Goal: Information Seeking & Learning: Find specific fact

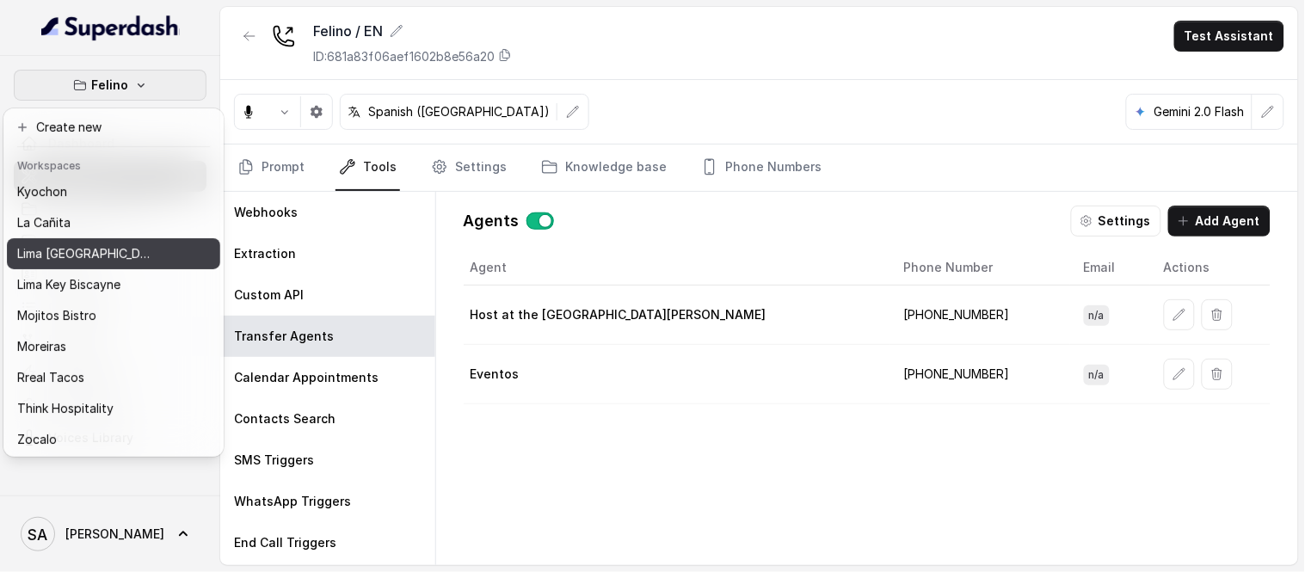
scroll to position [172, 0]
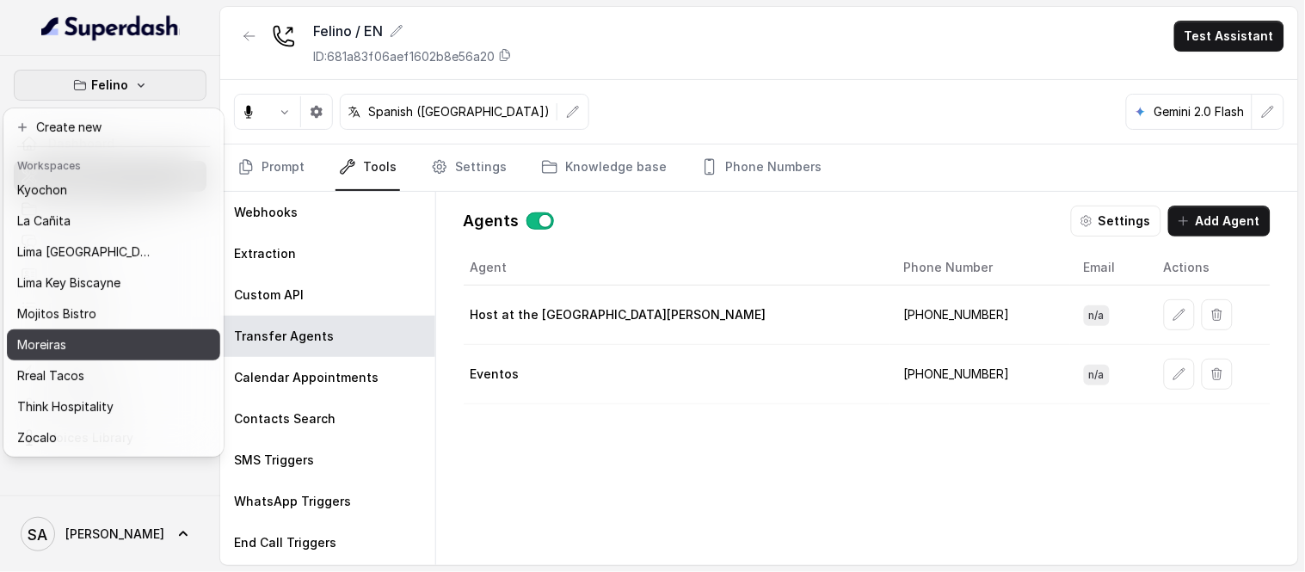
click at [114, 342] on button "Moreiras" at bounding box center [113, 344] width 213 height 31
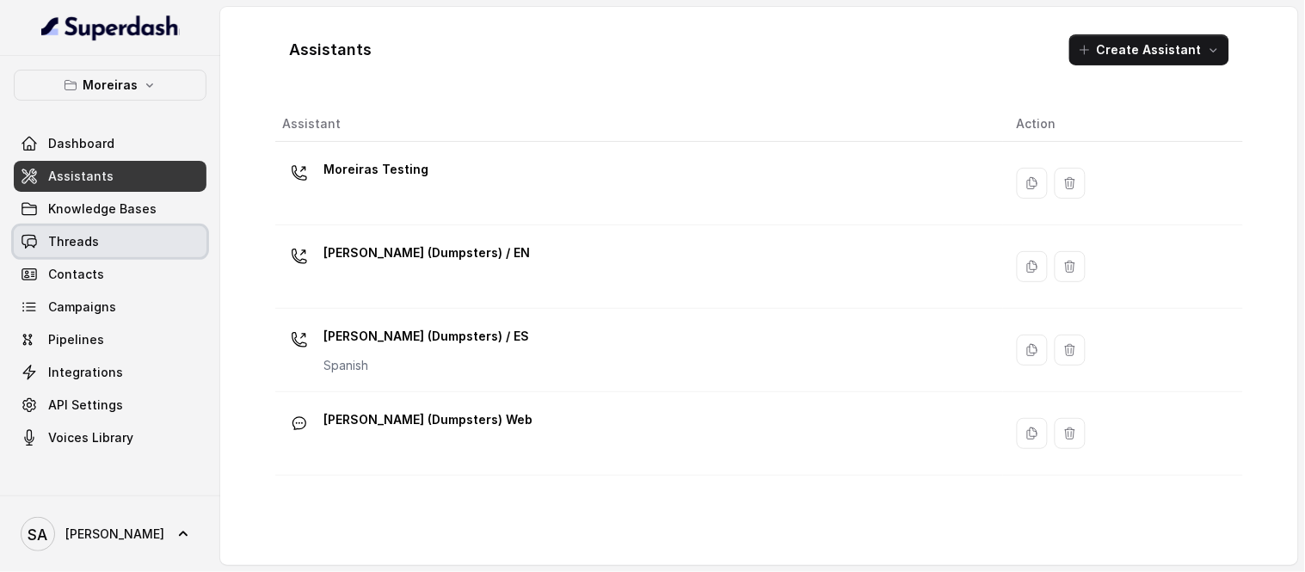
click at [83, 246] on span "Threads" at bounding box center [73, 241] width 51 height 17
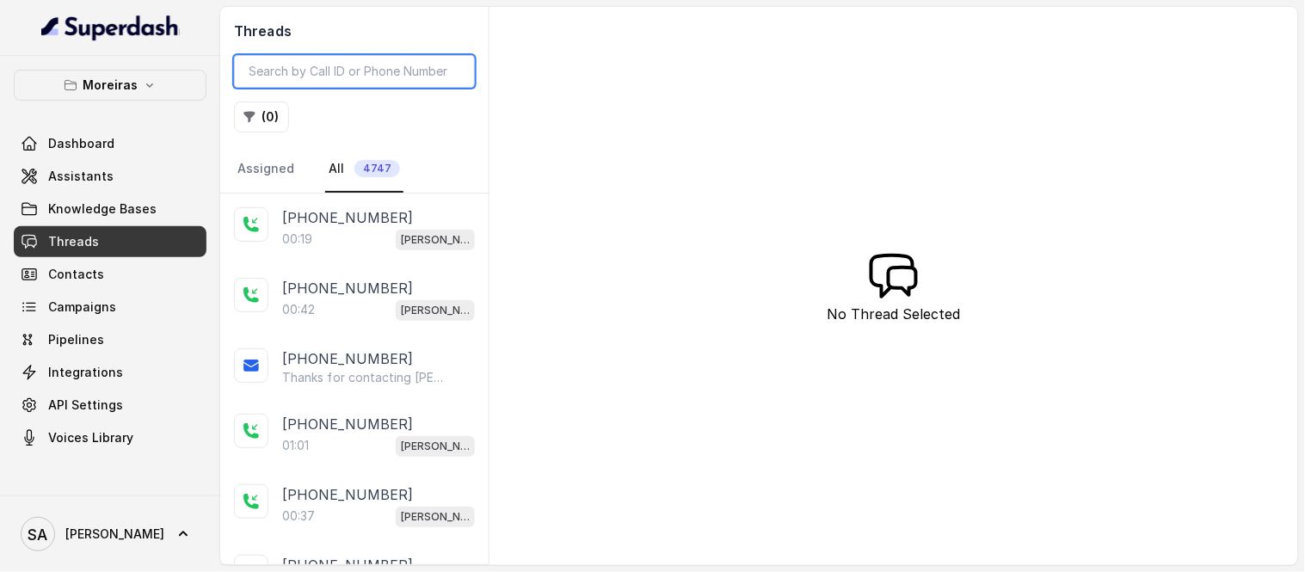
paste input "CA3c9de4d129309a2a518fab7b4c8ea4f2"
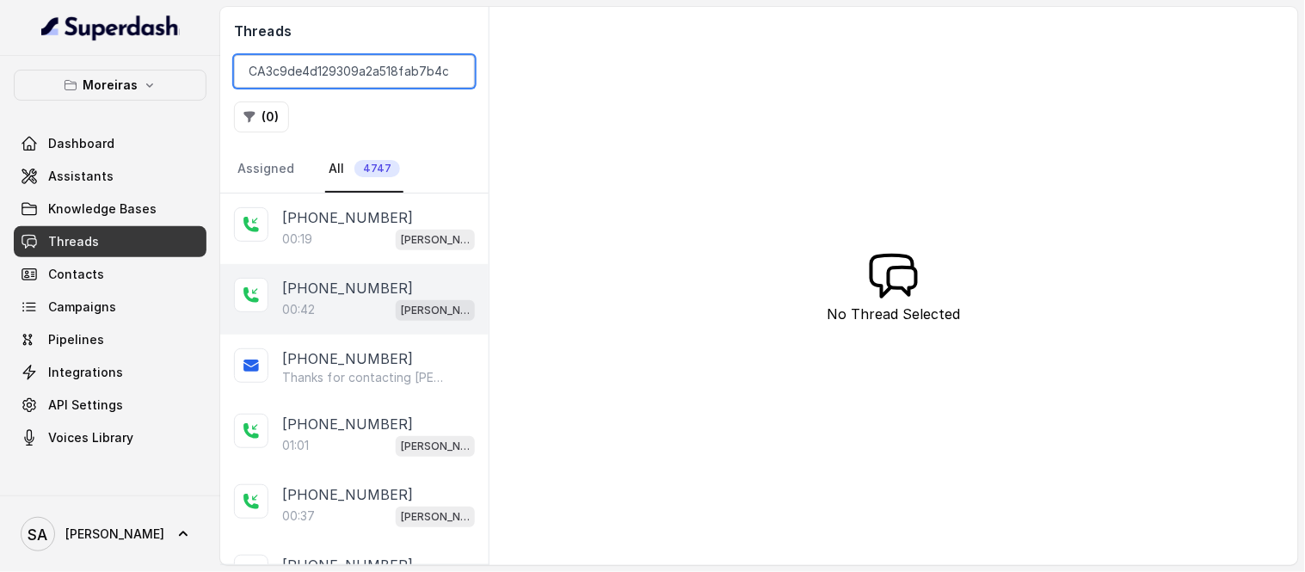
scroll to position [0, 39]
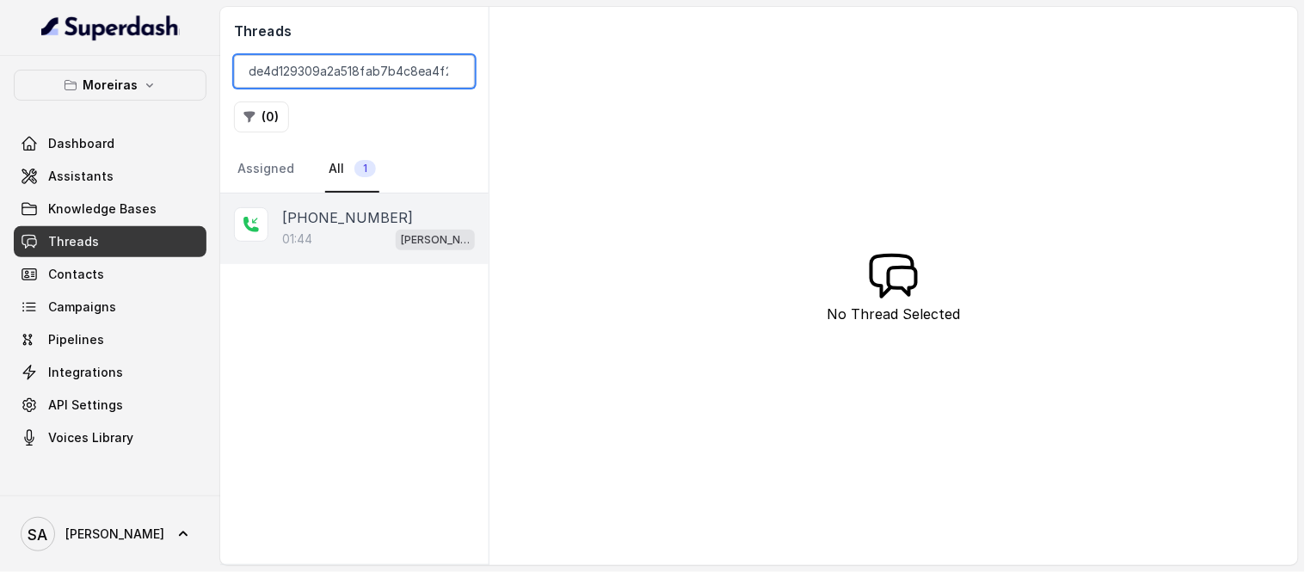
type input "CA3c9de4d129309a2a518fab7b4c8ea4f2"
click at [337, 212] on p "[PHONE_NUMBER]" at bounding box center [347, 217] width 131 height 21
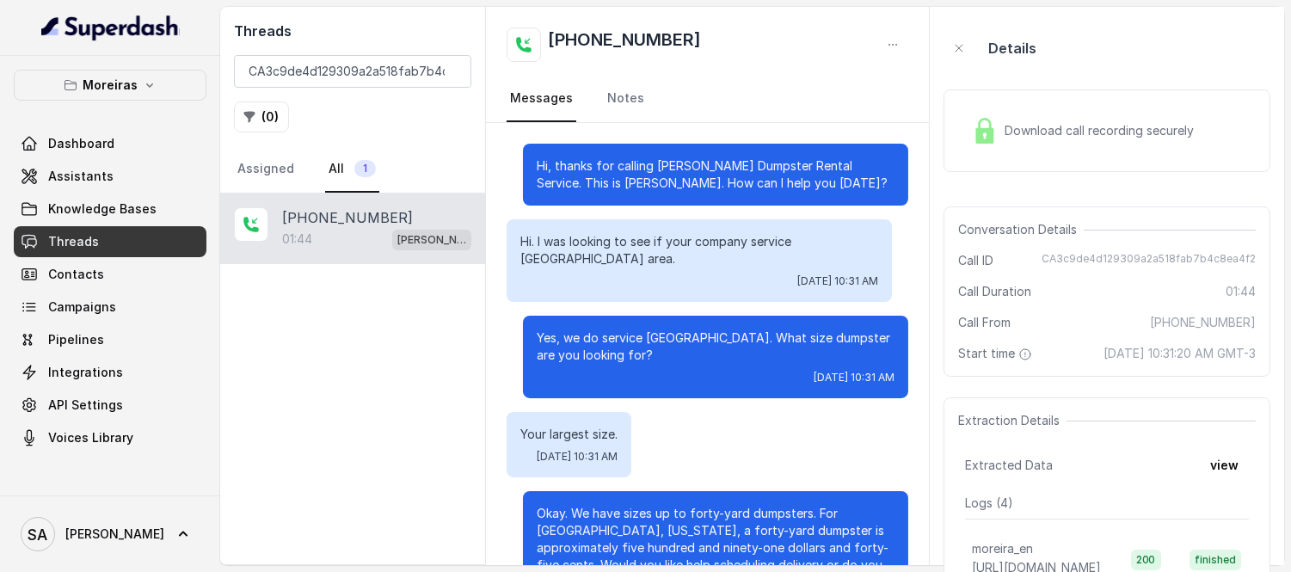
click at [1041, 126] on span "Download call recording securely" at bounding box center [1102, 130] width 196 height 17
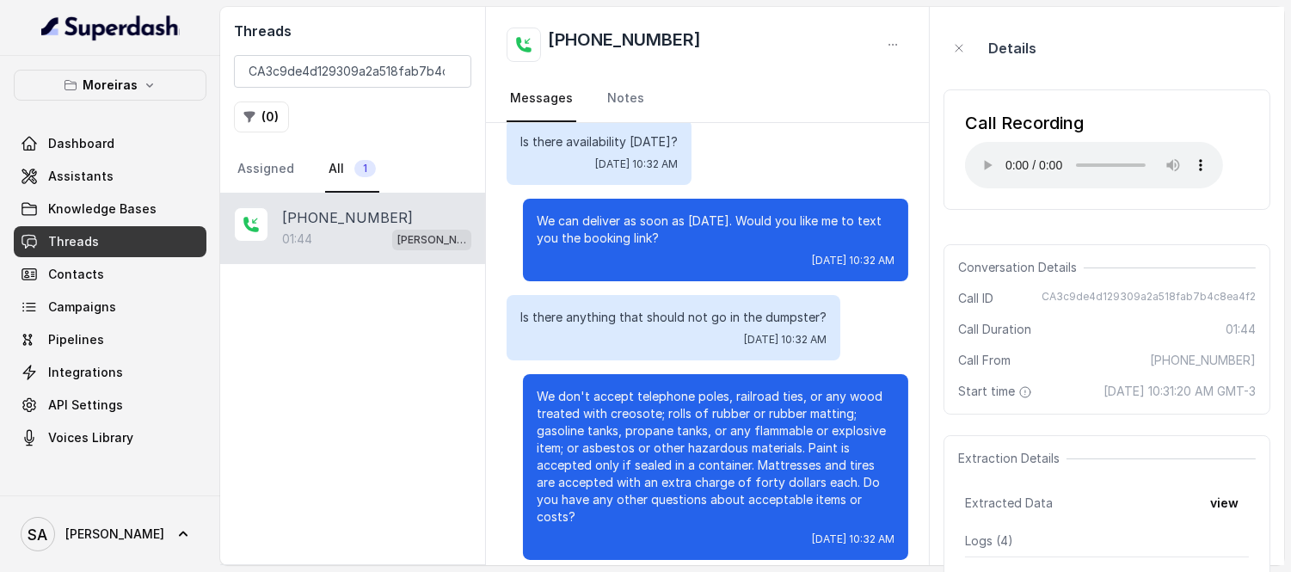
scroll to position [709, 0]
